Goal: Find specific page/section

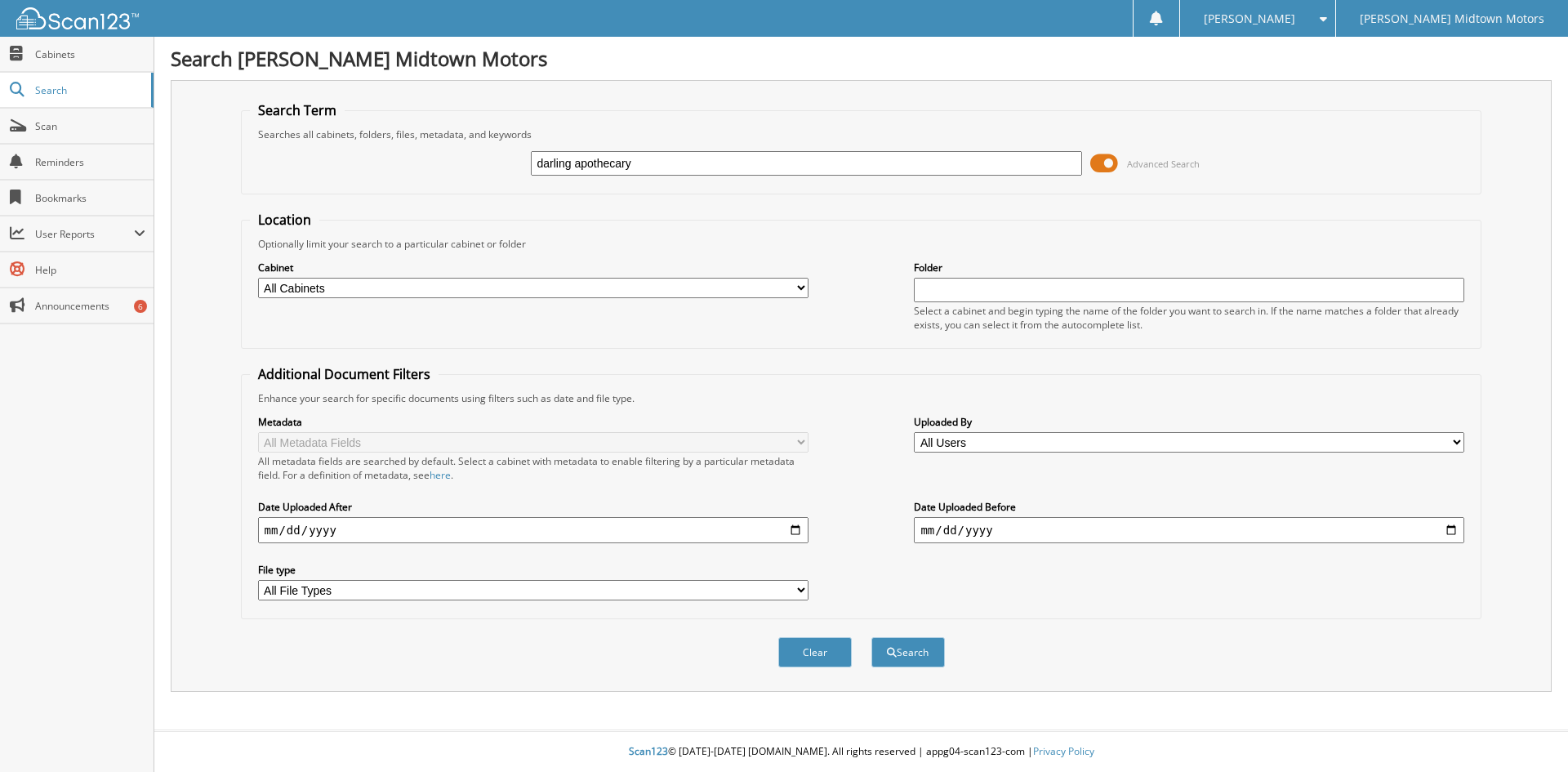
type input "darling apothecary"
click at [871, 637] on button "Search" at bounding box center [908, 652] width 74 height 30
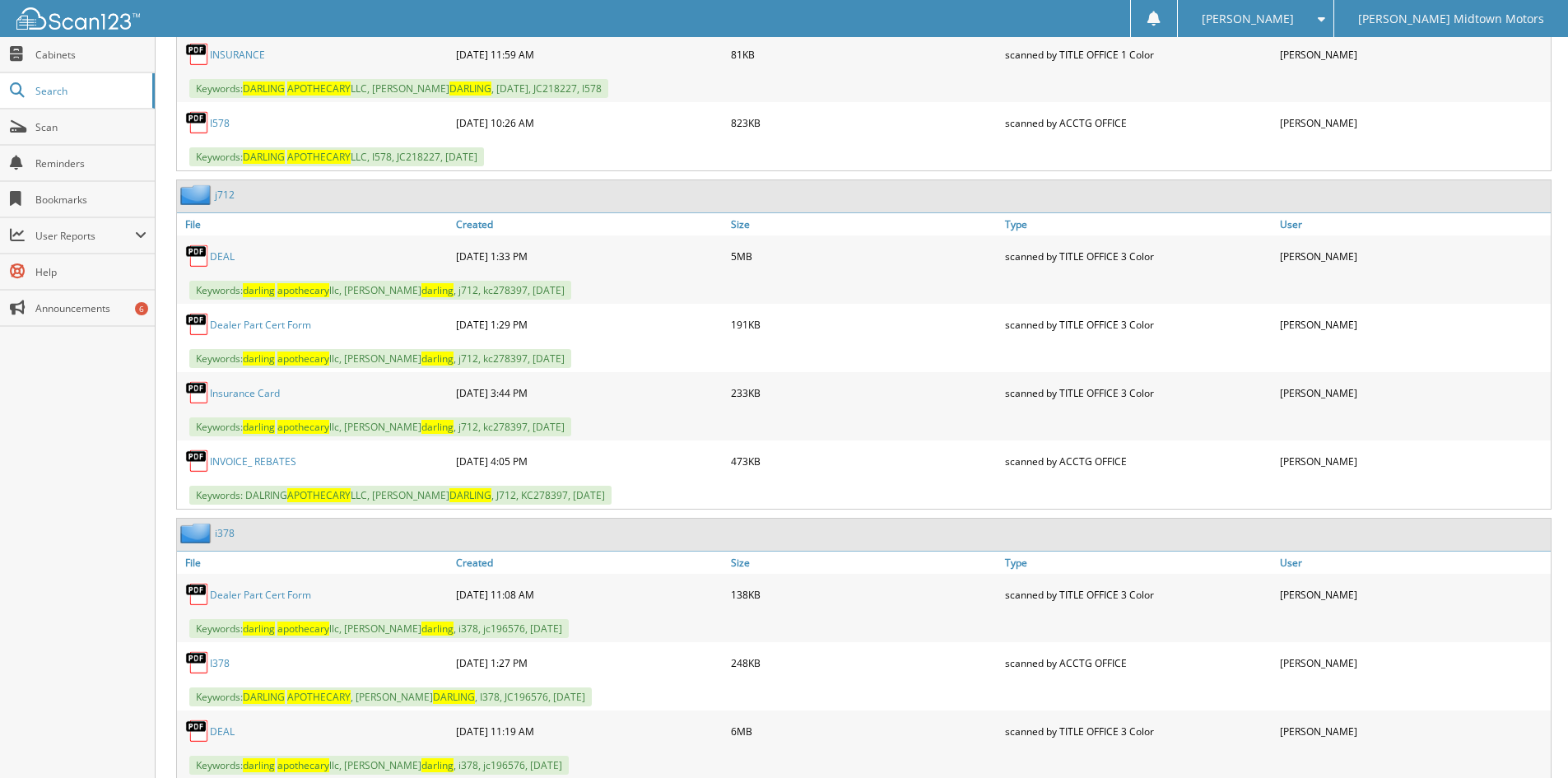
scroll to position [2665, 0]
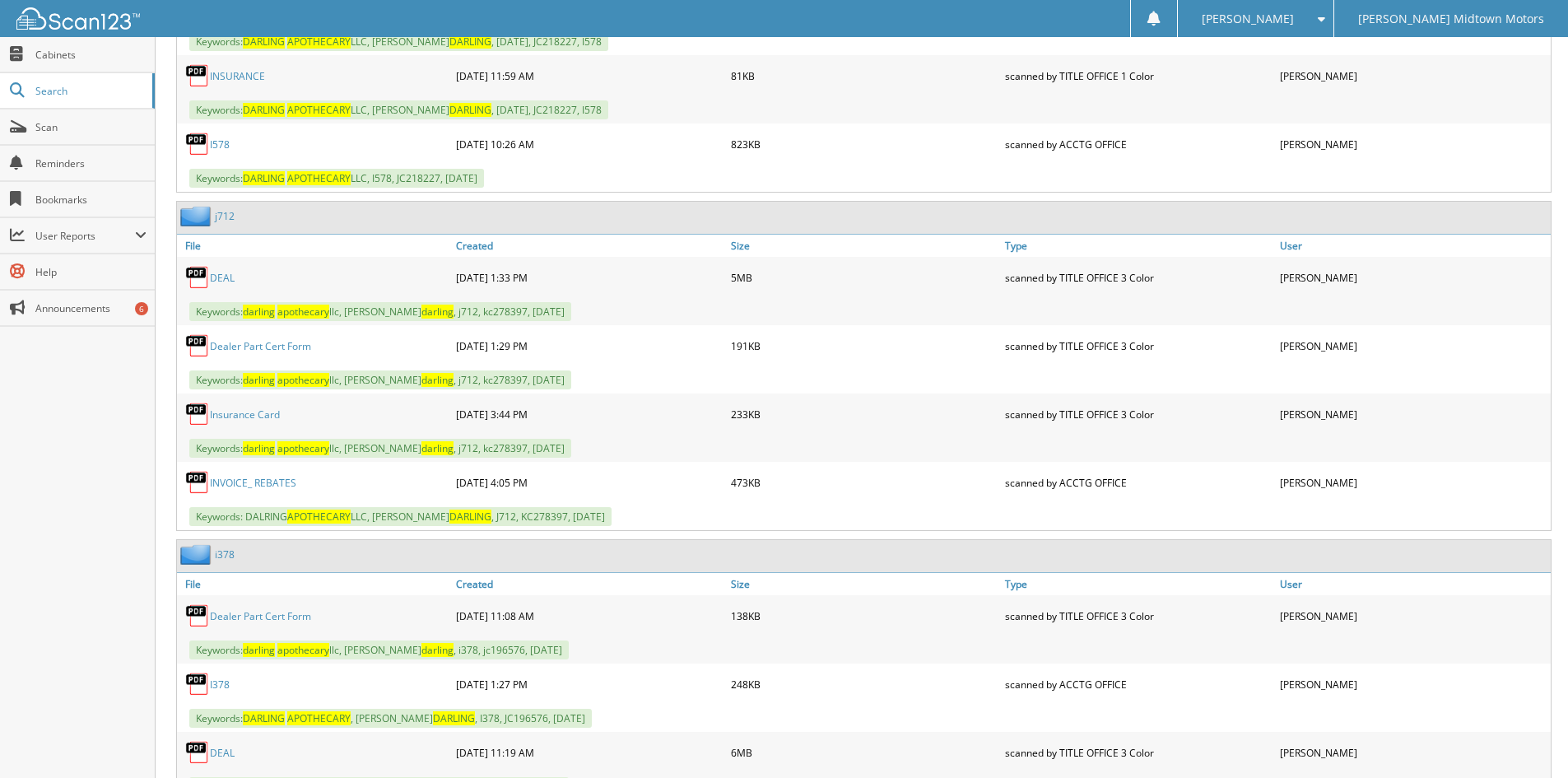
click at [222, 277] on link "DEAL" at bounding box center [222, 278] width 25 height 14
